Goal: Check status: Check status

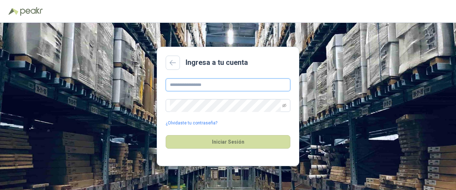
click at [218, 84] on input "text" at bounding box center [228, 84] width 125 height 13
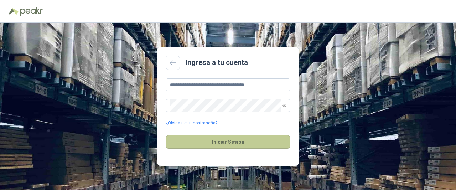
click at [229, 142] on button "Iniciar Sesión" at bounding box center [228, 142] width 125 height 14
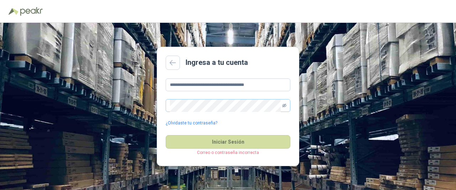
click at [283, 105] on icon "eye-invisible" at bounding box center [284, 106] width 4 height 4
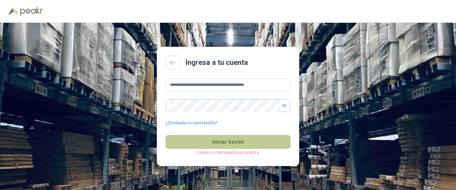
click at [213, 141] on button "Iniciar Sesión" at bounding box center [228, 142] width 125 height 14
click at [235, 141] on button "Iniciar Sesión" at bounding box center [228, 142] width 125 height 14
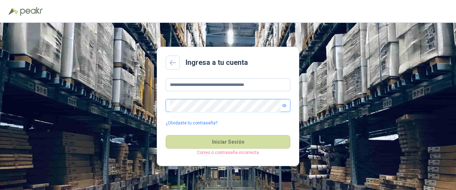
click at [109, 122] on div "**********" at bounding box center [228, 106] width 456 height 167
click at [234, 84] on input "**********" at bounding box center [228, 84] width 125 height 13
type input "**********"
click at [166, 135] on button "Iniciar Sesión" at bounding box center [228, 142] width 125 height 14
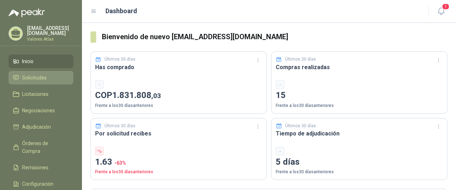
click at [50, 75] on li "Solicitudes" at bounding box center [41, 78] width 56 height 8
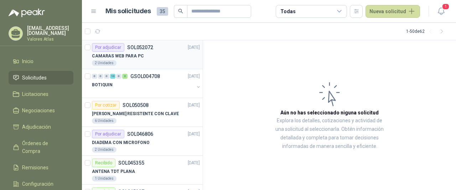
click at [164, 56] on div "CAMARAS WEB PARA PC" at bounding box center [146, 56] width 108 height 9
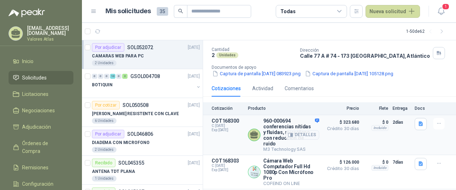
scroll to position [93, 0]
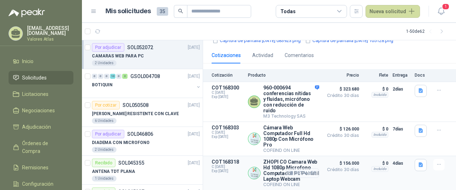
click at [296, 170] on button "Detalles" at bounding box center [302, 173] width 33 height 10
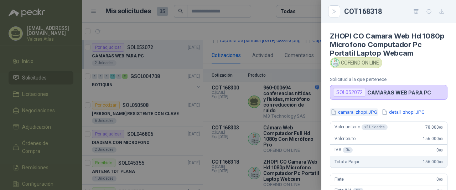
click at [353, 109] on button "camara_zhopi.JPG" at bounding box center [354, 111] width 48 height 7
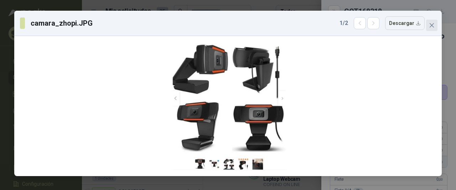
click at [430, 25] on icon "close" at bounding box center [432, 25] width 6 height 6
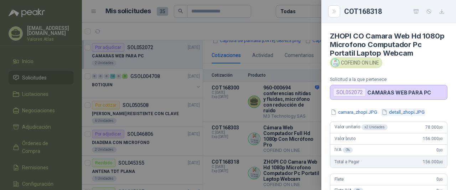
click at [398, 111] on button "detall_zhopi.JPG" at bounding box center [403, 111] width 45 height 7
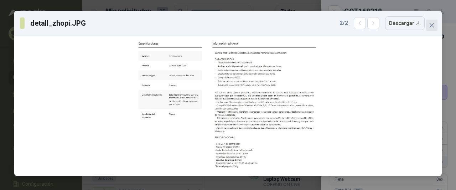
click at [433, 28] on button "Close" at bounding box center [431, 25] width 11 height 11
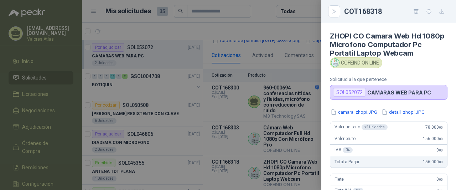
click at [287, 102] on div at bounding box center [228, 95] width 456 height 190
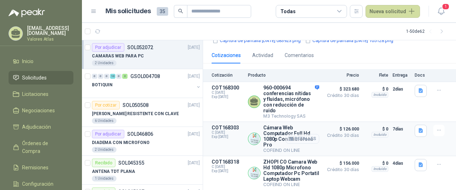
click at [301, 134] on button "Detalles" at bounding box center [302, 139] width 33 height 10
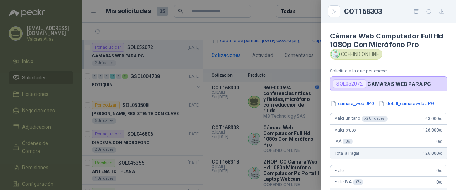
click at [297, 106] on div at bounding box center [228, 95] width 456 height 190
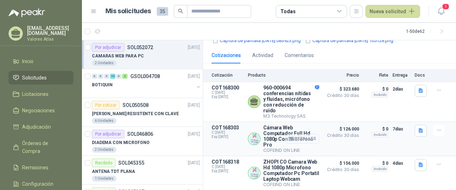
click at [291, 138] on icon "button" at bounding box center [292, 139] width 2 height 3
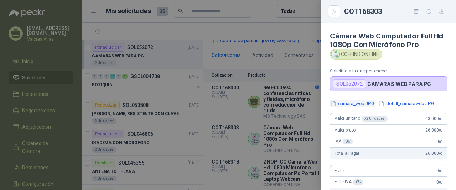
click at [357, 103] on button "camara_web.JPG" at bounding box center [352, 103] width 45 height 7
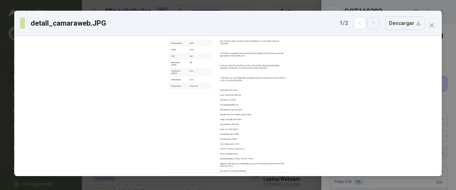
click at [376, 21] on icon "button" at bounding box center [374, 23] width 6 height 6
click at [366, 21] on button "button" at bounding box center [360, 23] width 12 height 12
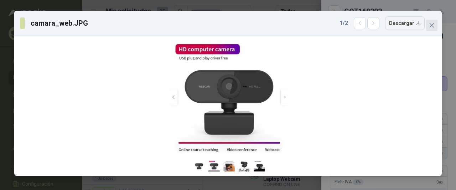
click at [435, 25] on span "Close" at bounding box center [431, 25] width 11 height 6
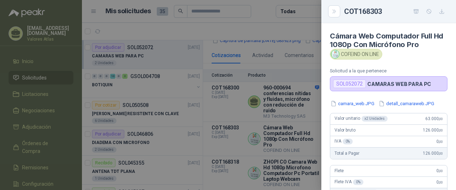
click at [222, 86] on div at bounding box center [228, 95] width 456 height 190
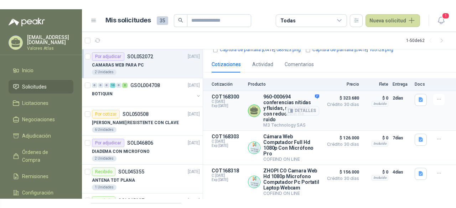
scroll to position [0, 0]
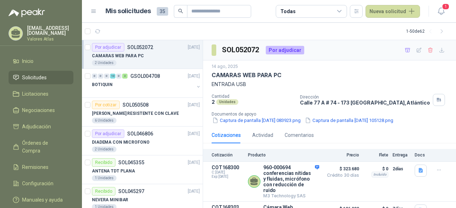
click at [443, 20] on header "Mis solicitudes 35 Todas Nueva solicitud 1" at bounding box center [269, 11] width 374 height 23
click at [441, 9] on icon "button" at bounding box center [441, 11] width 9 height 9
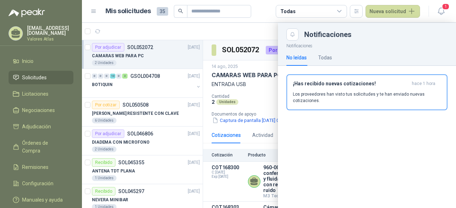
click at [160, 75] on div at bounding box center [269, 116] width 374 height 186
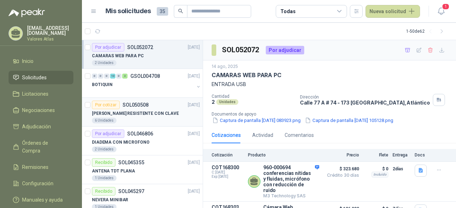
click at [145, 105] on p "SOL050508" at bounding box center [136, 105] width 26 height 5
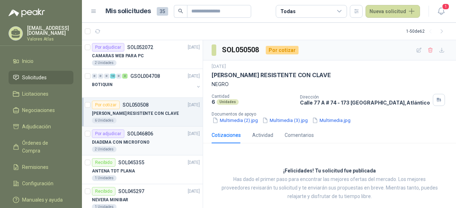
click at [153, 134] on div "Por adjudicar SOL046806 [DATE]" at bounding box center [146, 134] width 108 height 9
